Goal: Feedback & Contribution: Leave review/rating

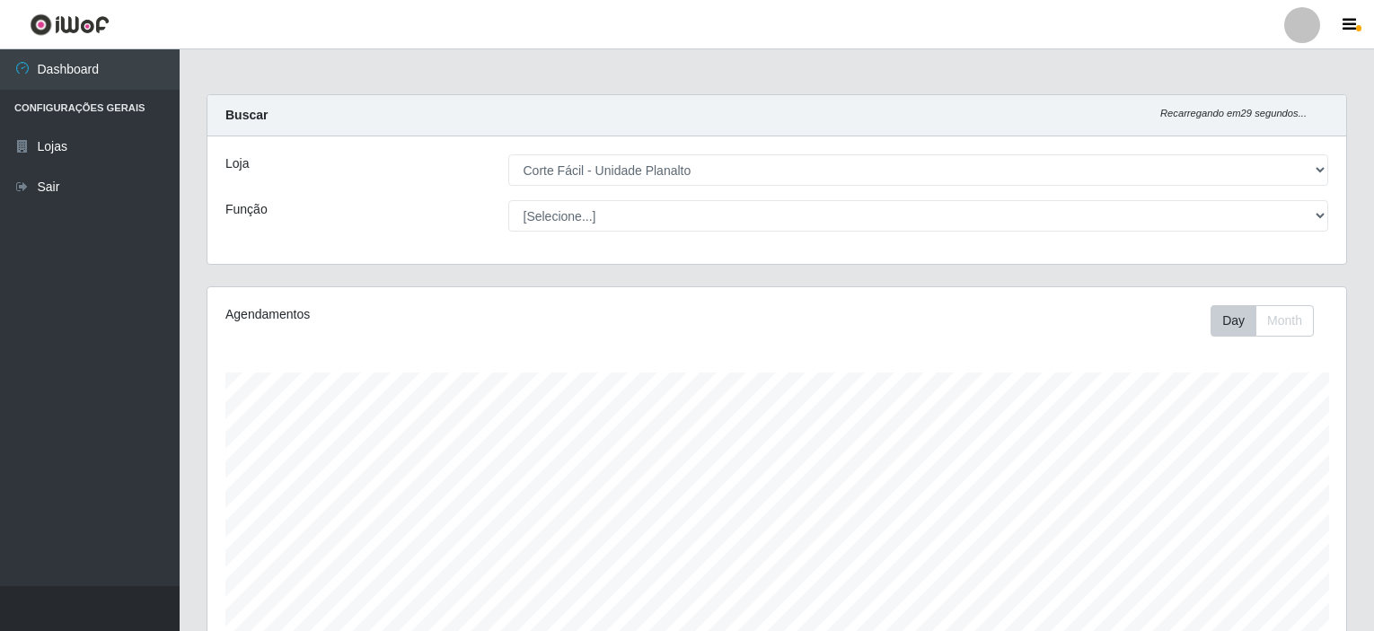
select select "202"
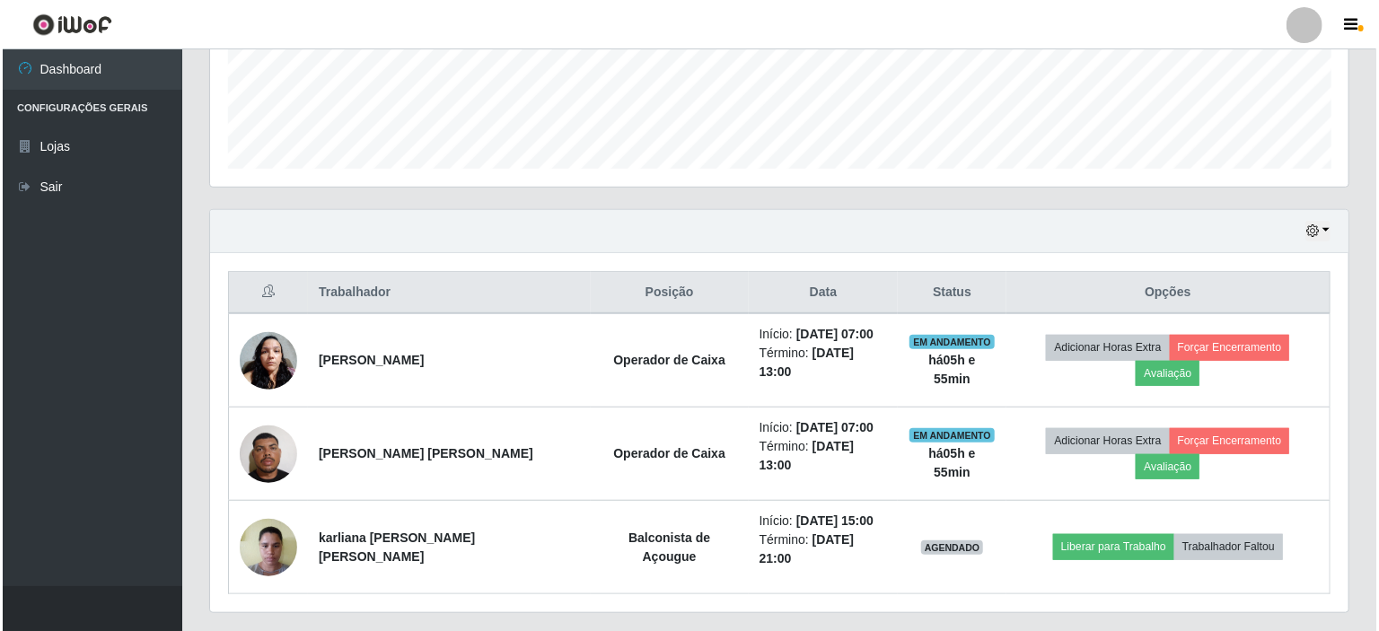
scroll to position [478, 0]
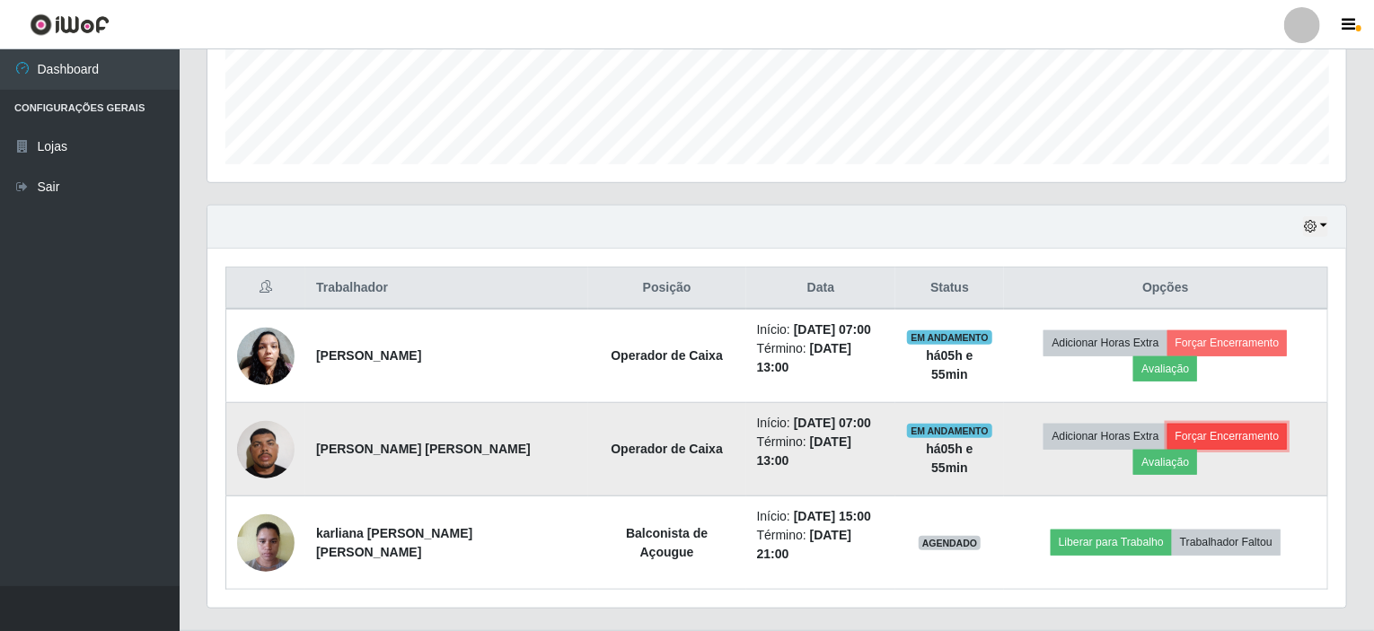
click at [1192, 435] on button "Forçar Encerramento" at bounding box center [1227, 436] width 120 height 25
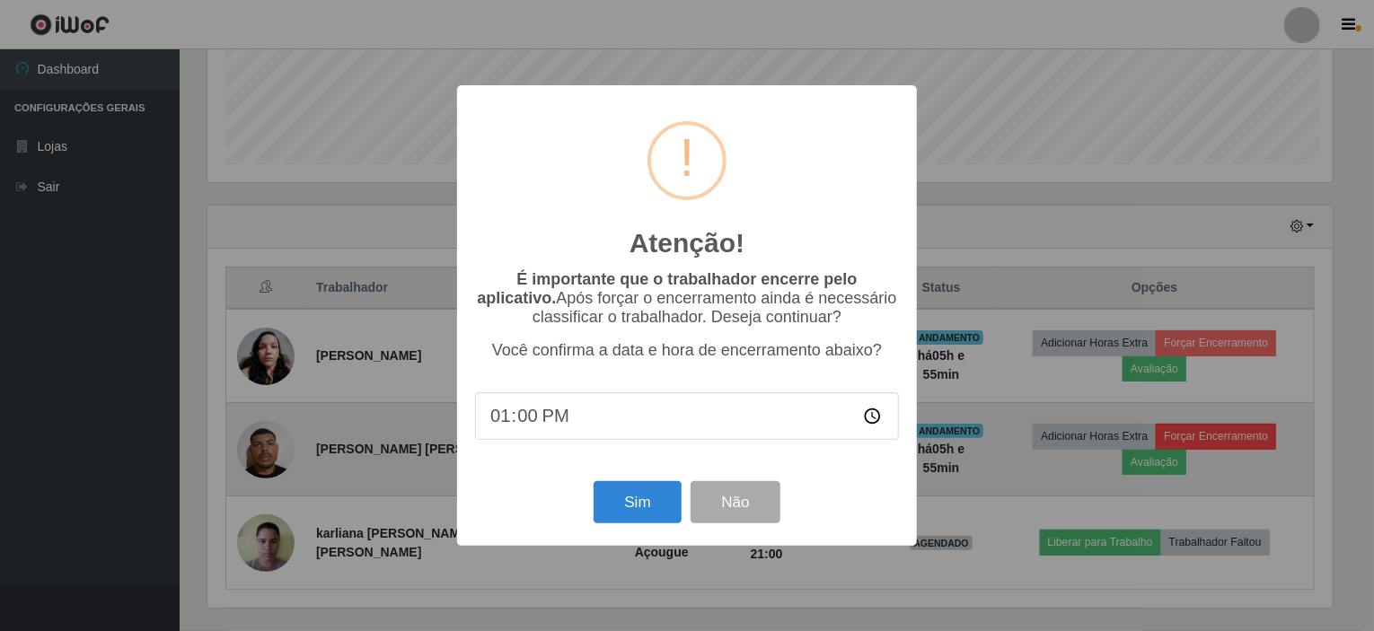
scroll to position [373, 1131]
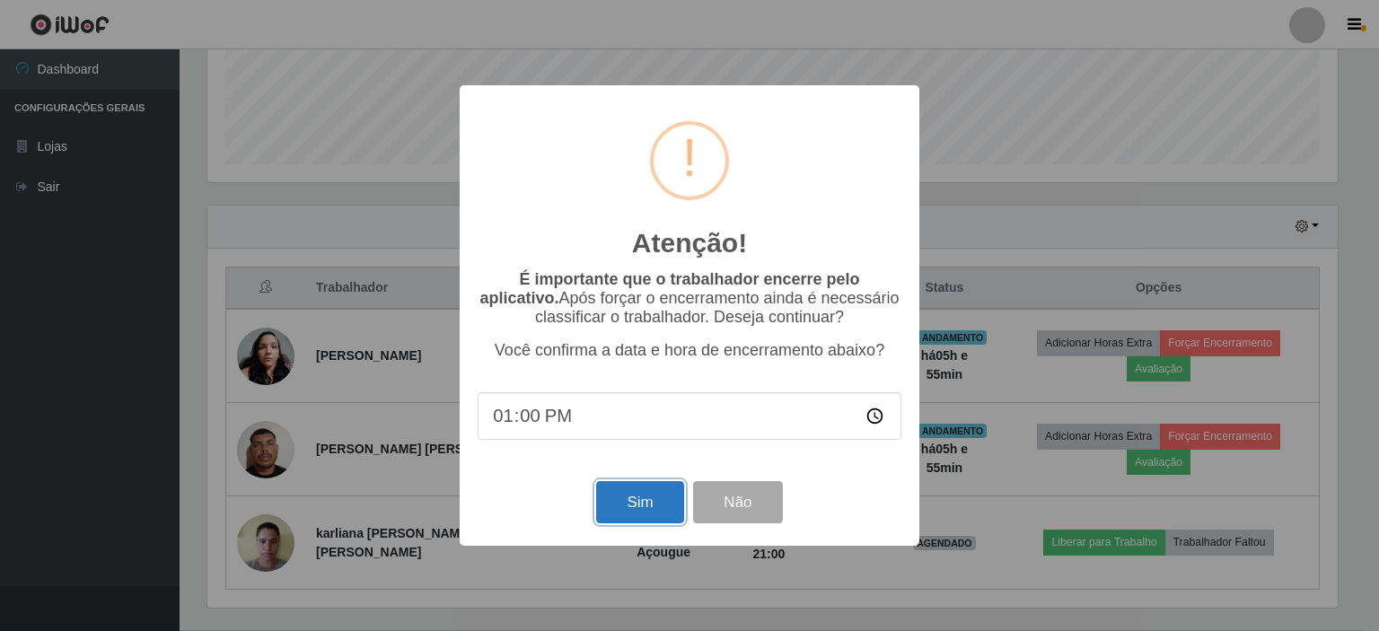
click at [632, 506] on button "Sim" at bounding box center [639, 502] width 87 height 42
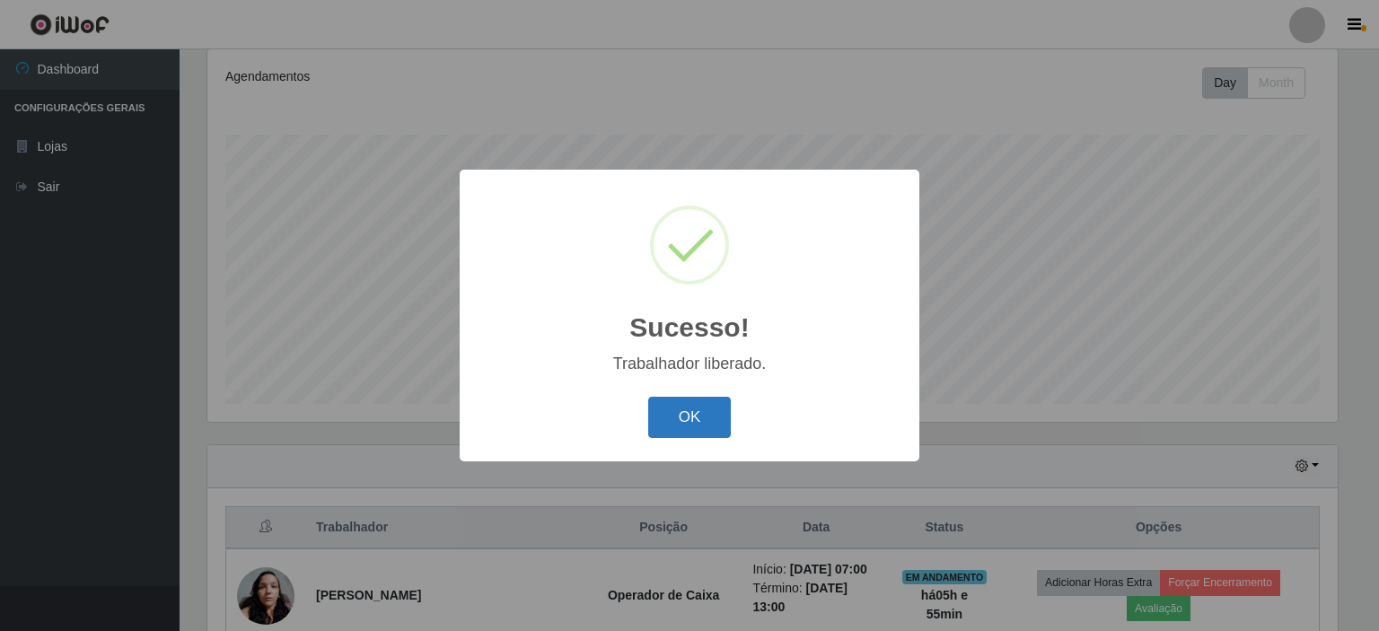
click at [718, 409] on button "OK" at bounding box center [690, 418] width 84 height 42
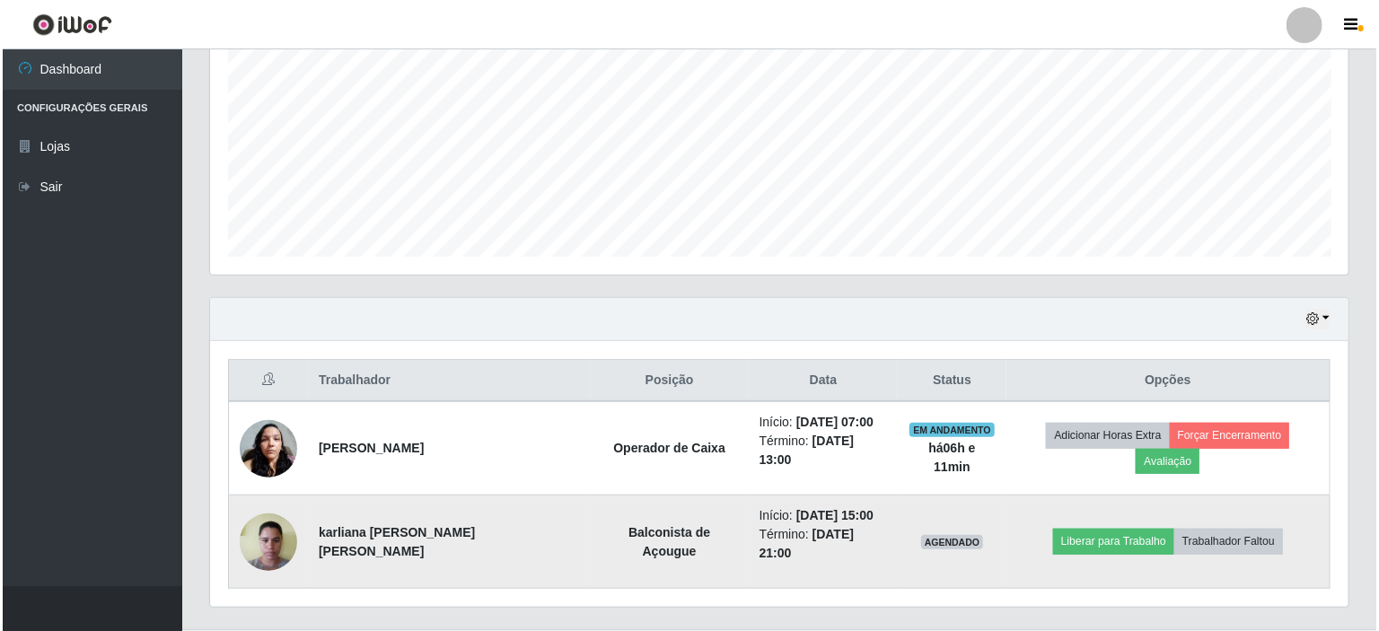
scroll to position [398, 0]
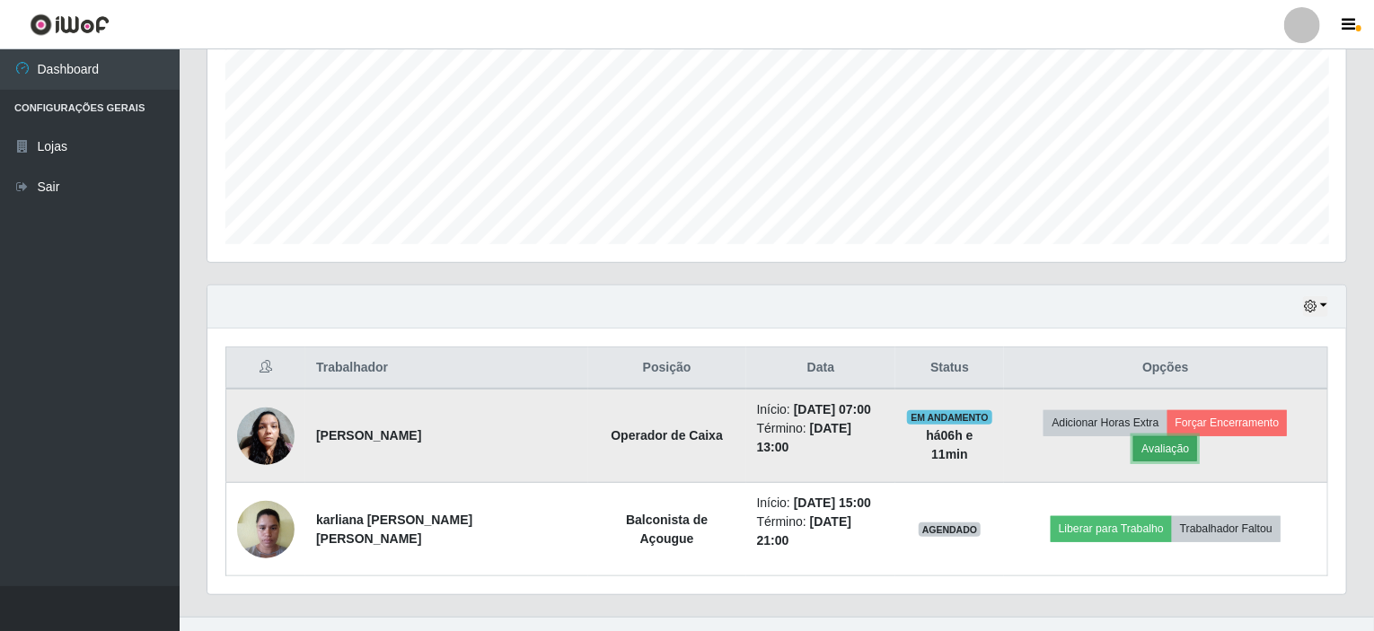
click at [1197, 436] on button "Avaliação" at bounding box center [1165, 448] width 64 height 25
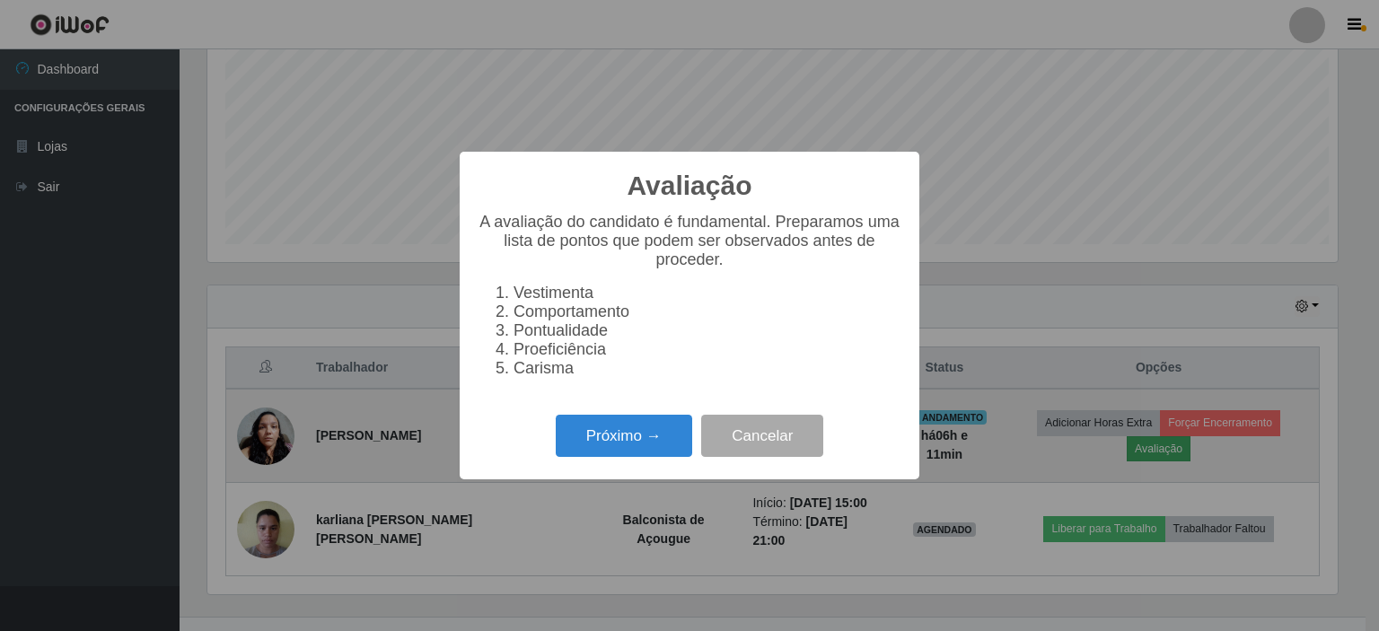
scroll to position [373, 1131]
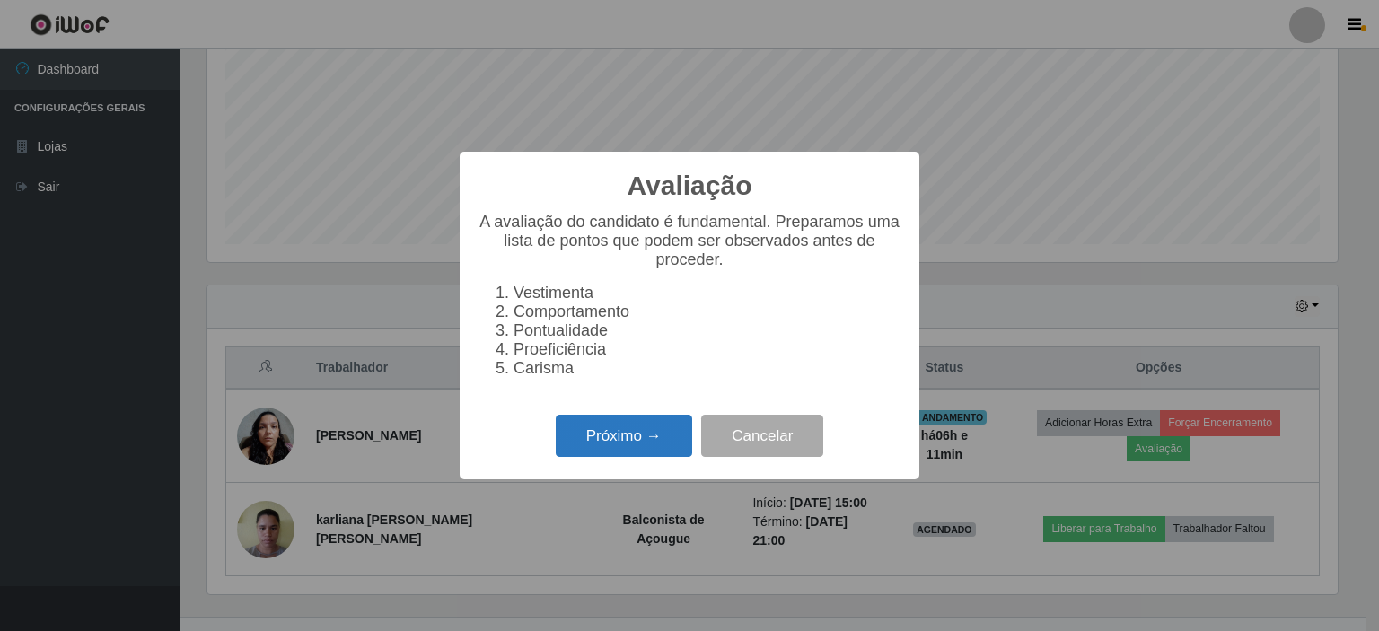
click at [592, 441] on button "Próximo →" at bounding box center [624, 436] width 136 height 42
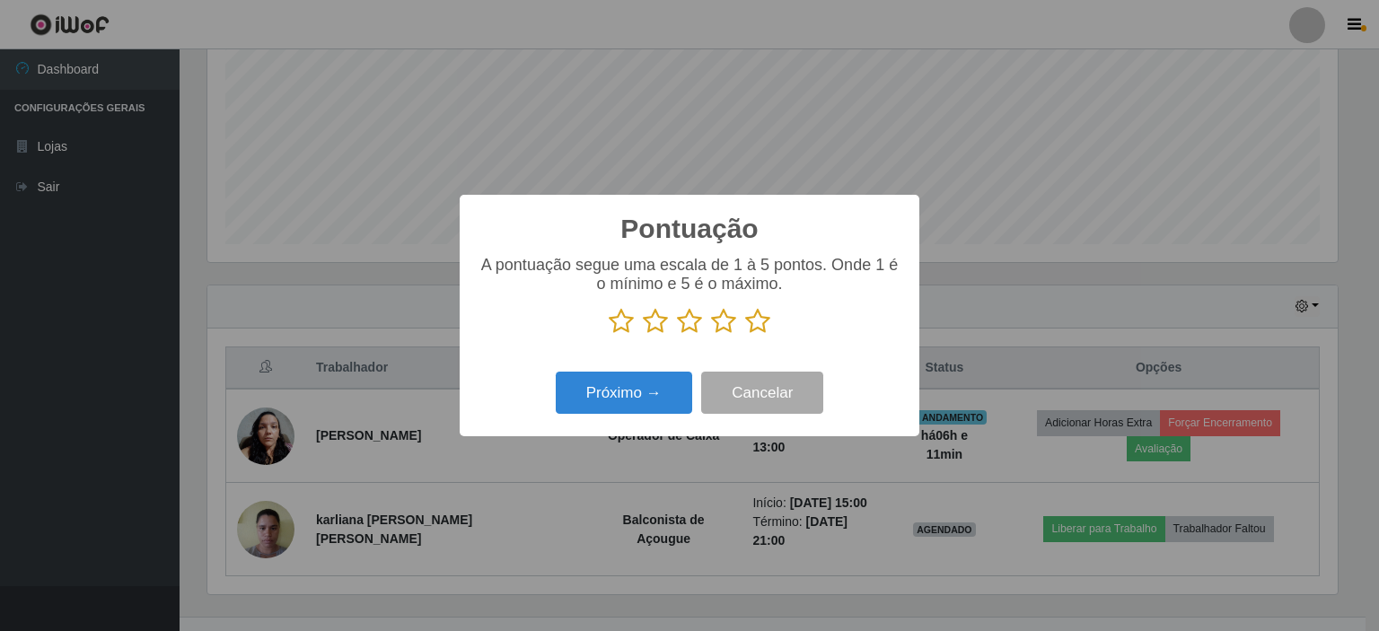
click at [769, 323] on icon at bounding box center [757, 321] width 25 height 27
click at [745, 335] on input "radio" at bounding box center [745, 335] width 0 height 0
click at [640, 394] on button "Próximo →" at bounding box center [624, 393] width 136 height 42
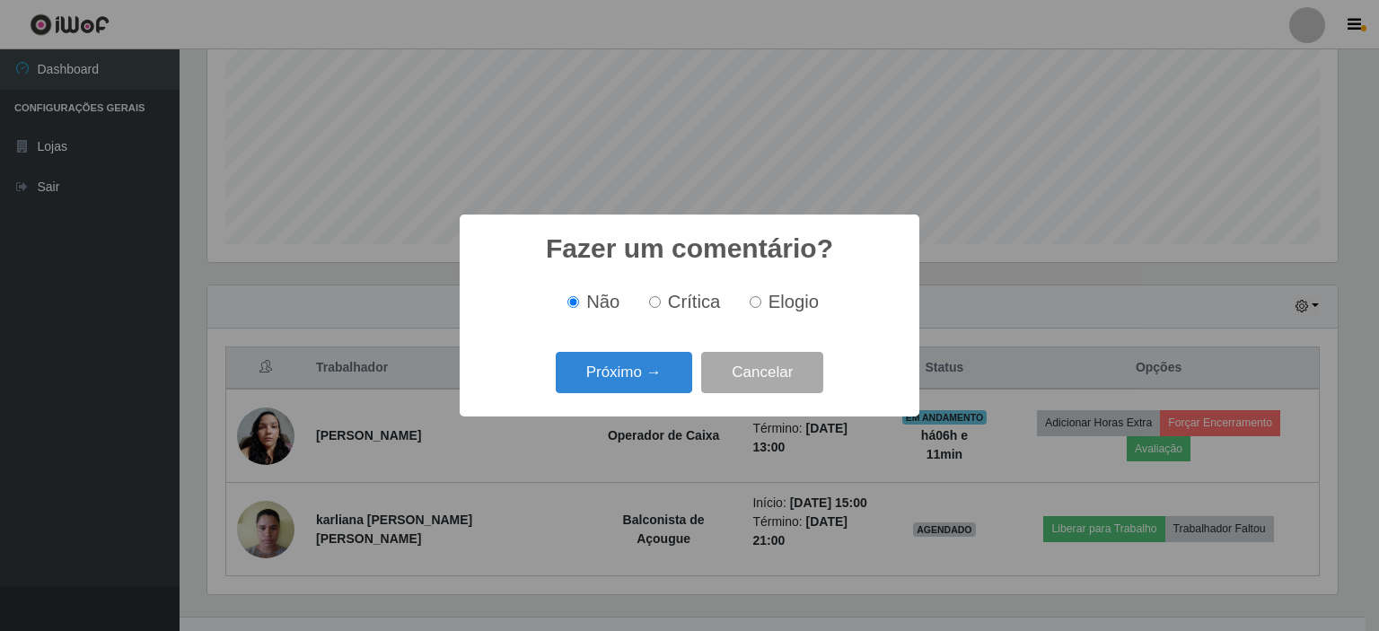
click at [758, 303] on input "Elogio" at bounding box center [756, 302] width 12 height 12
radio input "true"
click at [610, 378] on button "Próximo →" at bounding box center [624, 373] width 136 height 42
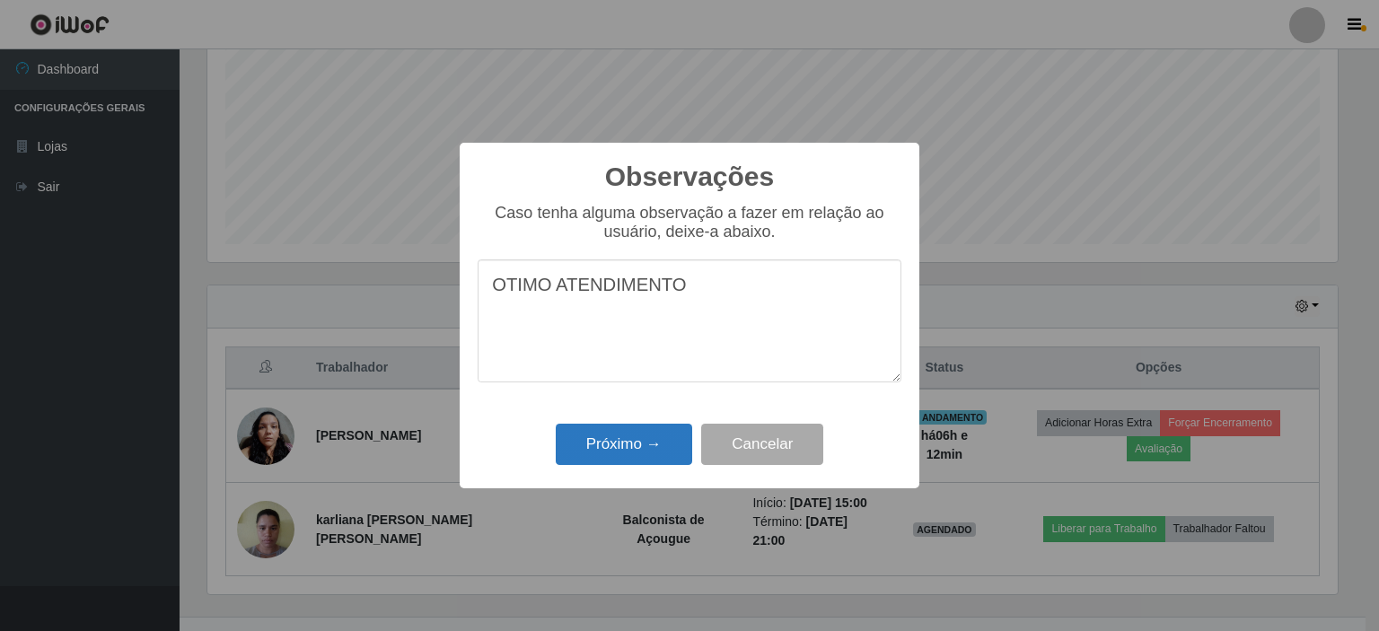
type textarea "OTIMO ATENDIMENTO"
click at [614, 438] on button "Próximo →" at bounding box center [624, 445] width 136 height 42
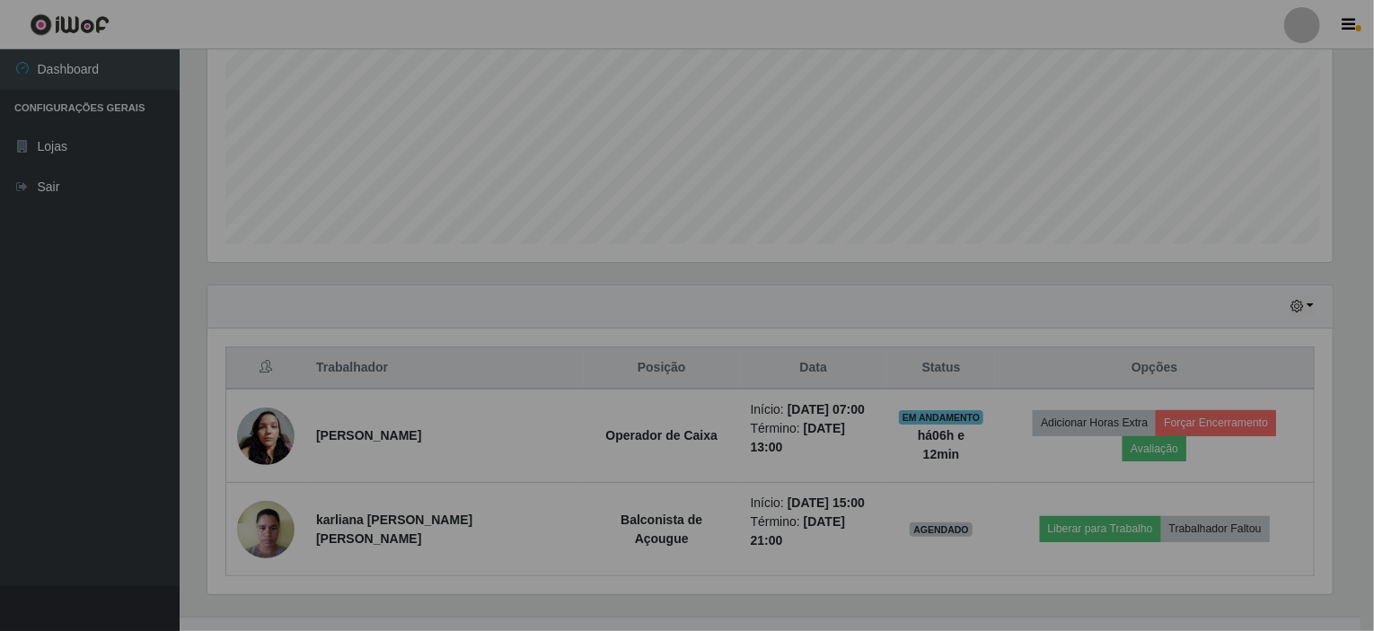
scroll to position [373, 1139]
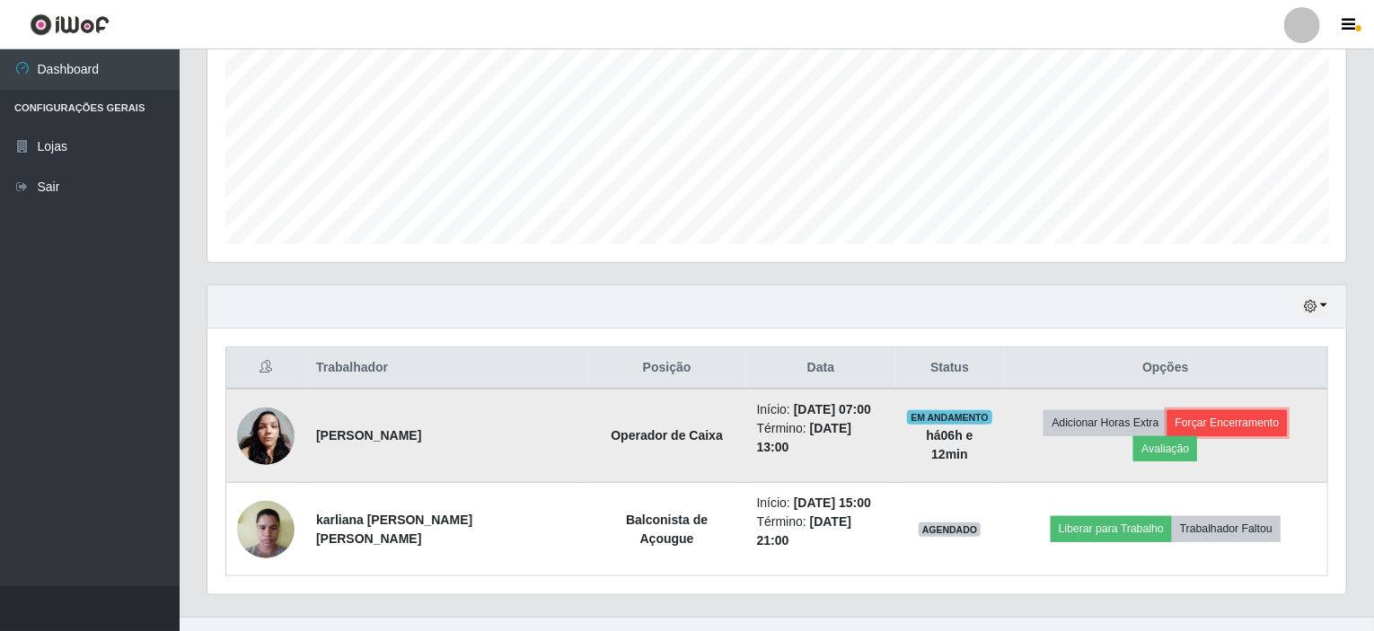
click at [1167, 428] on button "Forçar Encerramento" at bounding box center [1227, 422] width 120 height 25
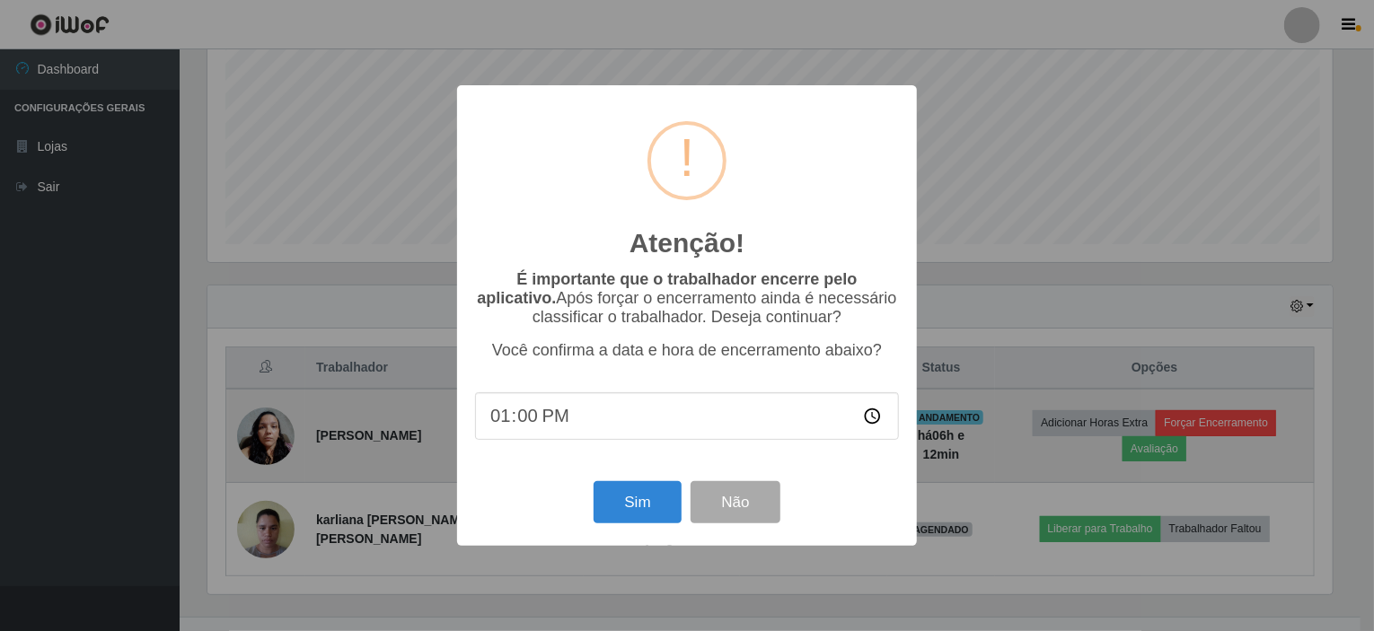
scroll to position [373, 1131]
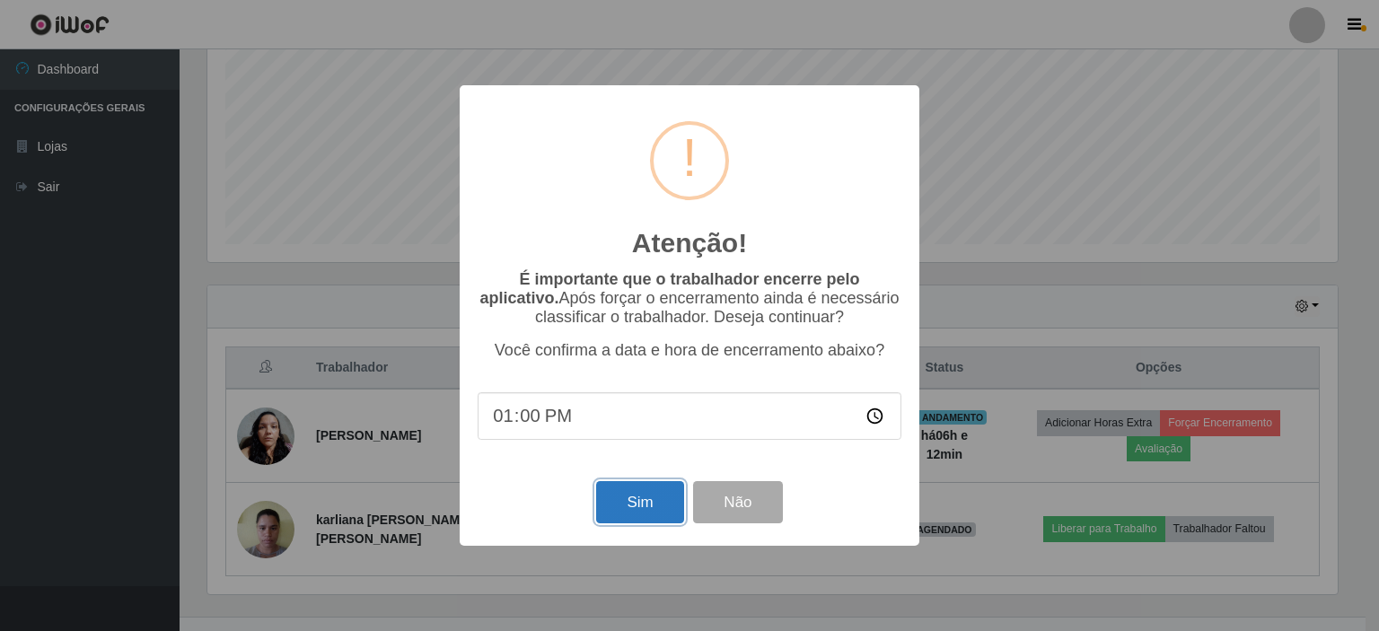
click at [633, 506] on button "Sim" at bounding box center [639, 502] width 87 height 42
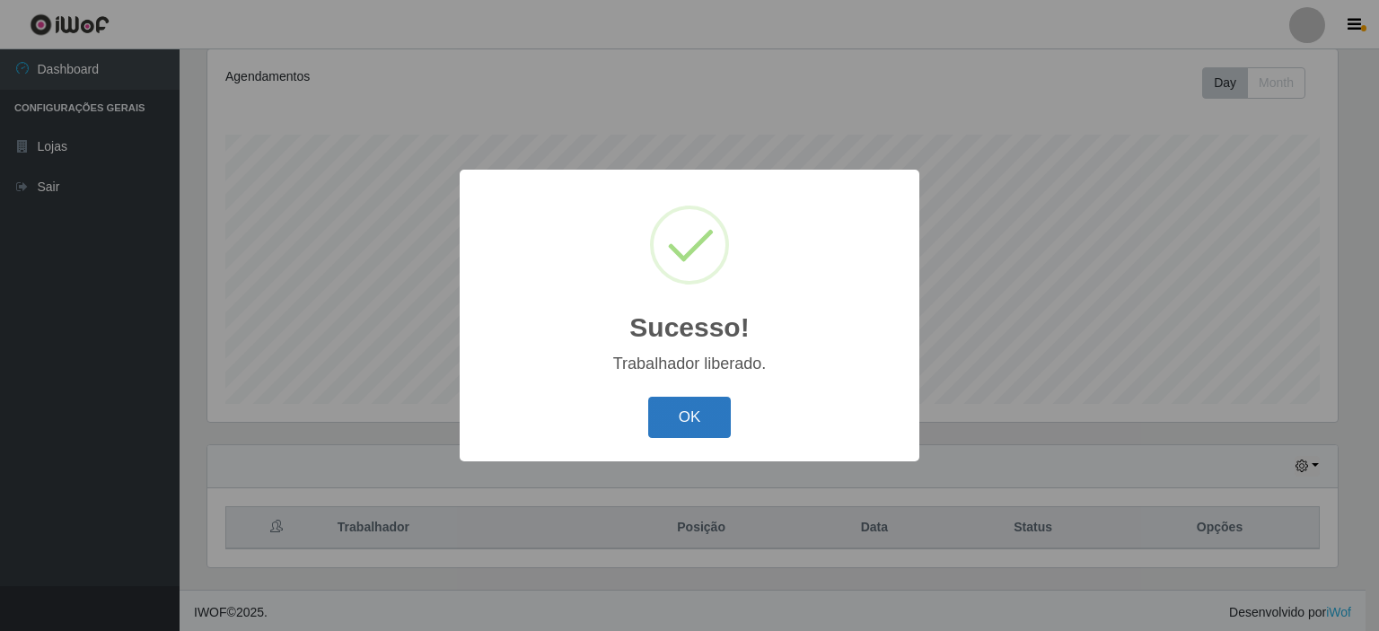
click at [691, 416] on button "OK" at bounding box center [690, 418] width 84 height 42
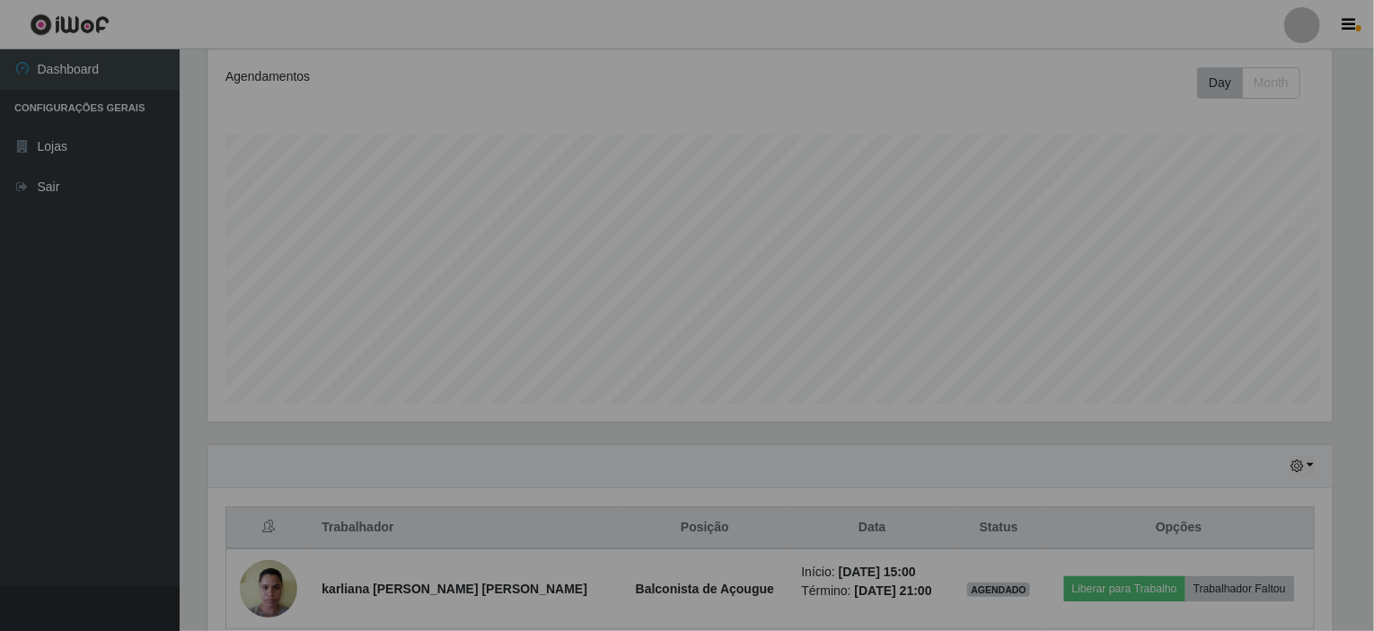
scroll to position [373, 1139]
